Goal: Information Seeking & Learning: Understand process/instructions

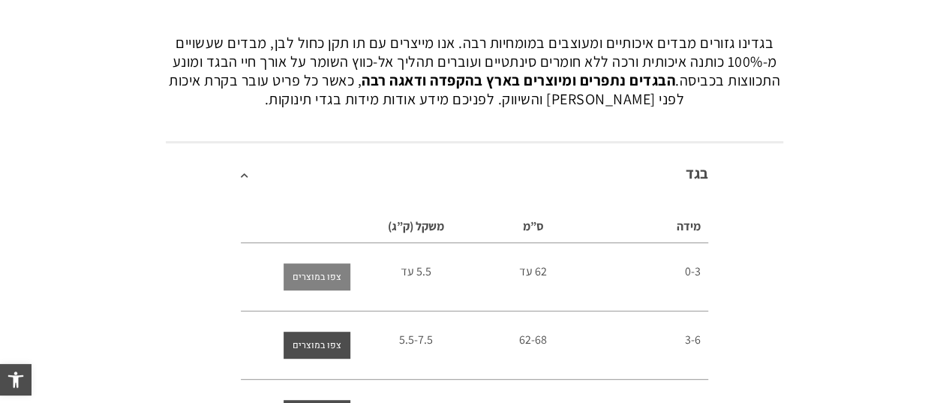
click at [325, 279] on span "צפו במוצרים" at bounding box center [317, 276] width 49 height 27
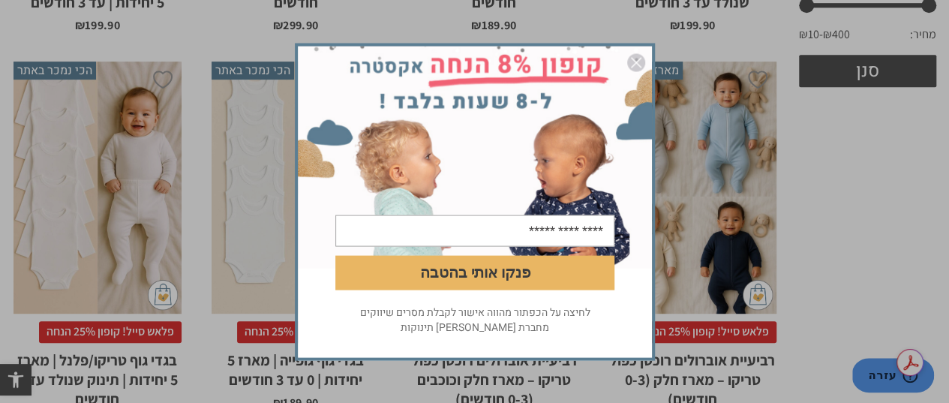
scroll to position [750, 0]
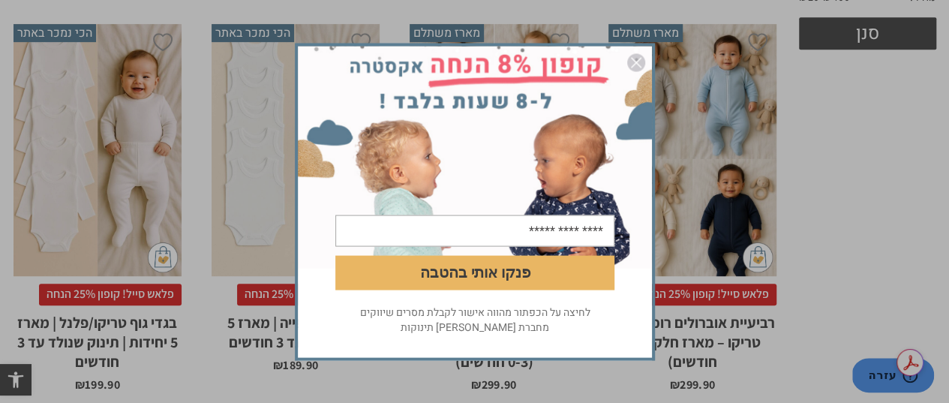
click at [637, 59] on img "סגור" at bounding box center [636, 62] width 18 height 18
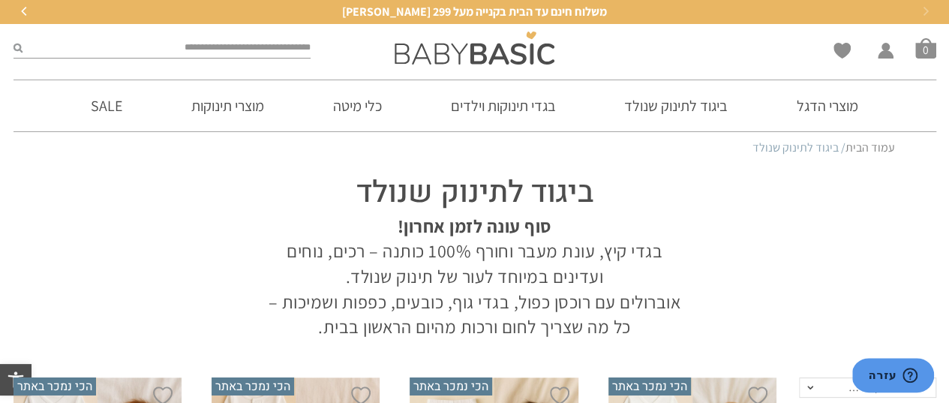
scroll to position [0, 0]
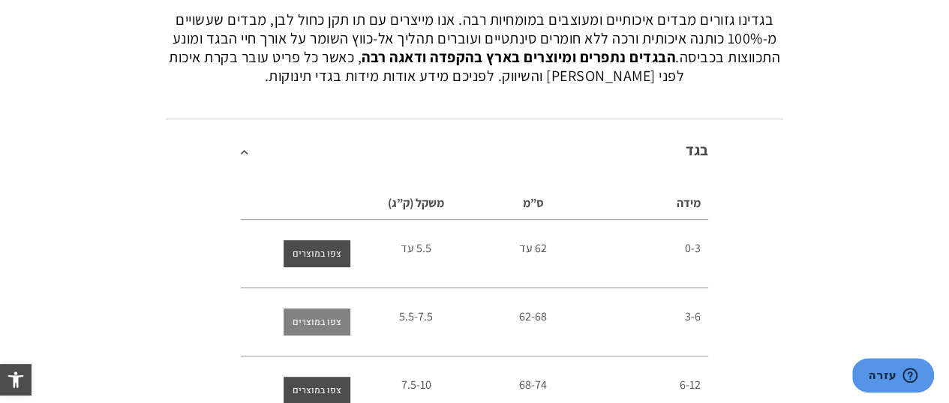
click at [311, 317] on span "צפו במוצרים" at bounding box center [317, 321] width 49 height 27
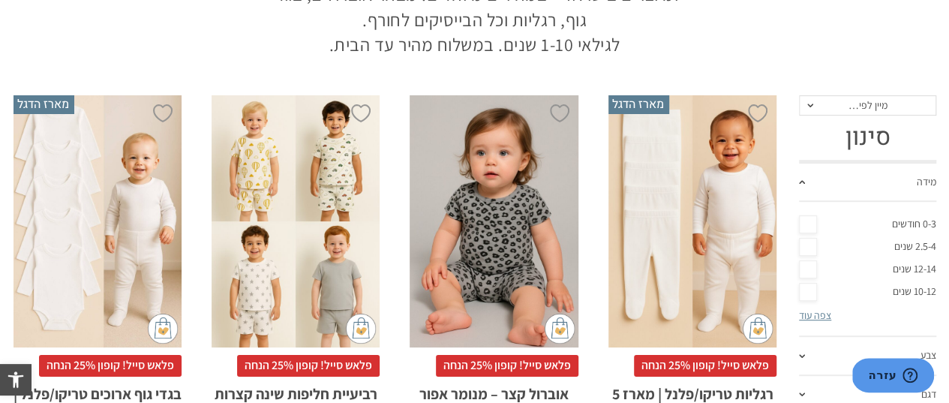
scroll to position [300, 0]
